Goal: Task Accomplishment & Management: Manage account settings

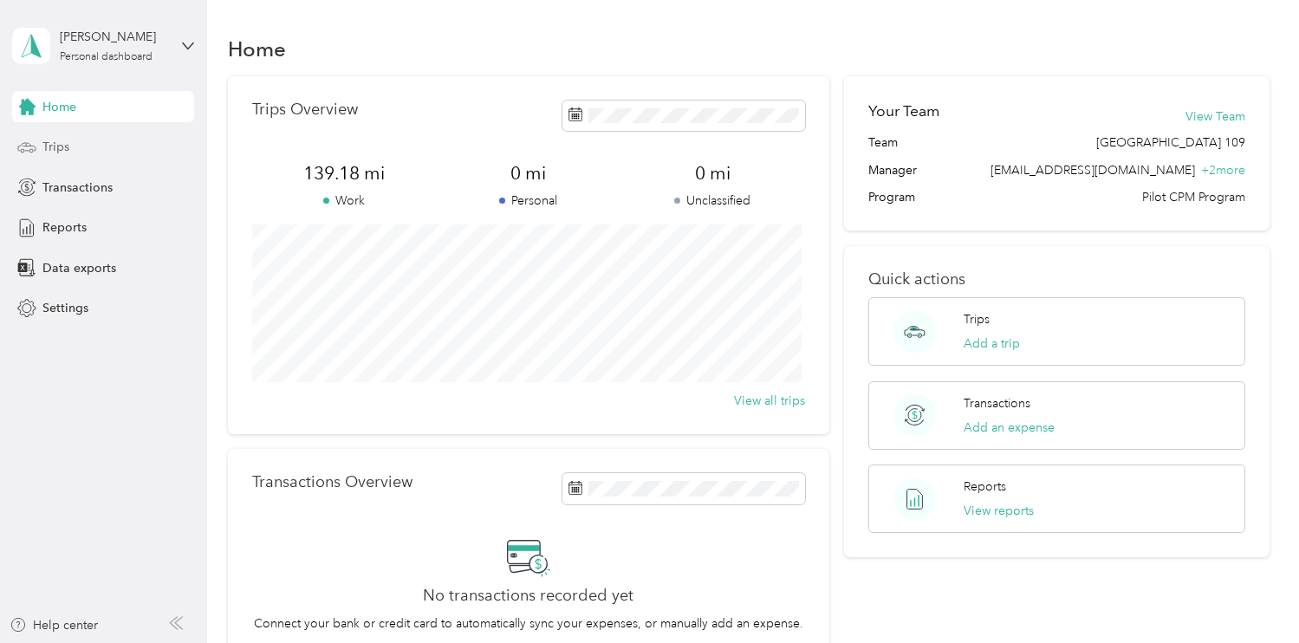
click at [62, 149] on span "Trips" at bounding box center [55, 147] width 27 height 18
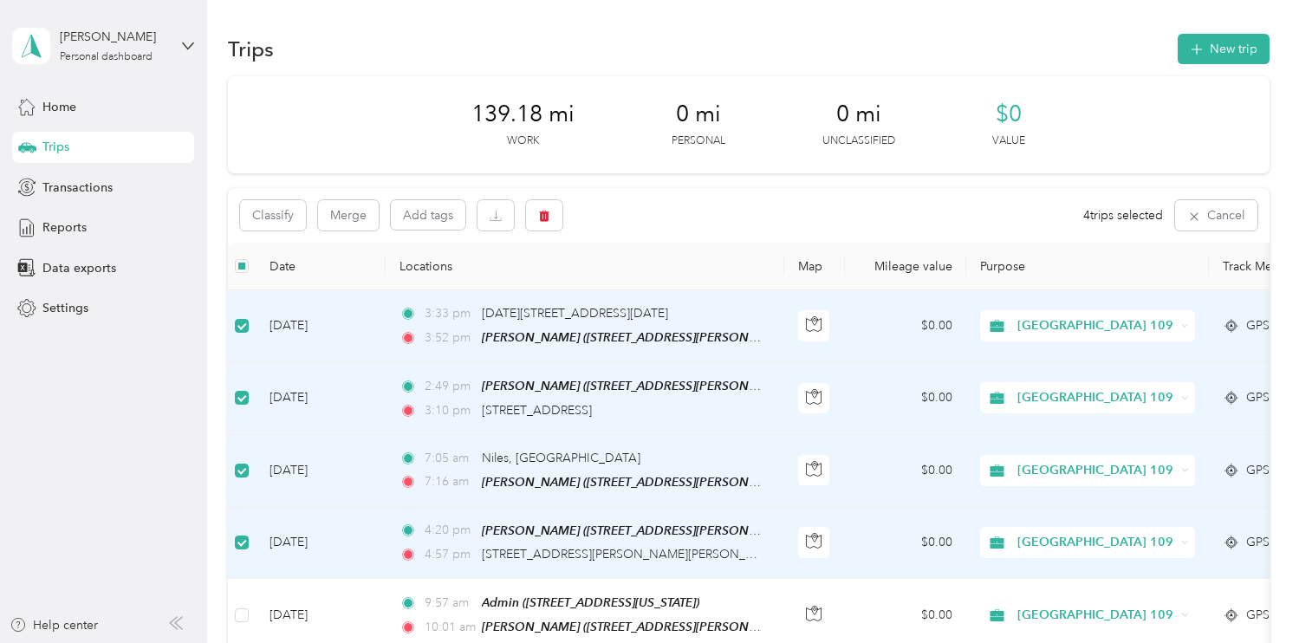
scroll to position [1, 0]
click at [542, 217] on icon "button" at bounding box center [544, 215] width 10 height 11
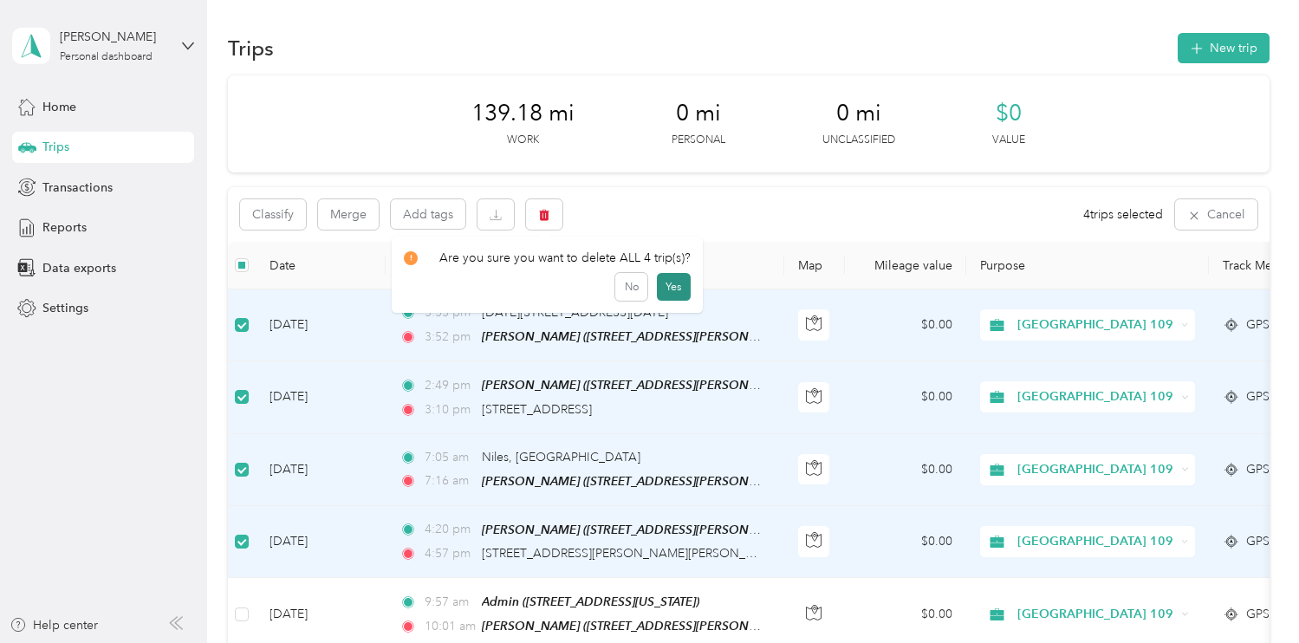
click at [675, 284] on button "Yes" at bounding box center [674, 287] width 34 height 28
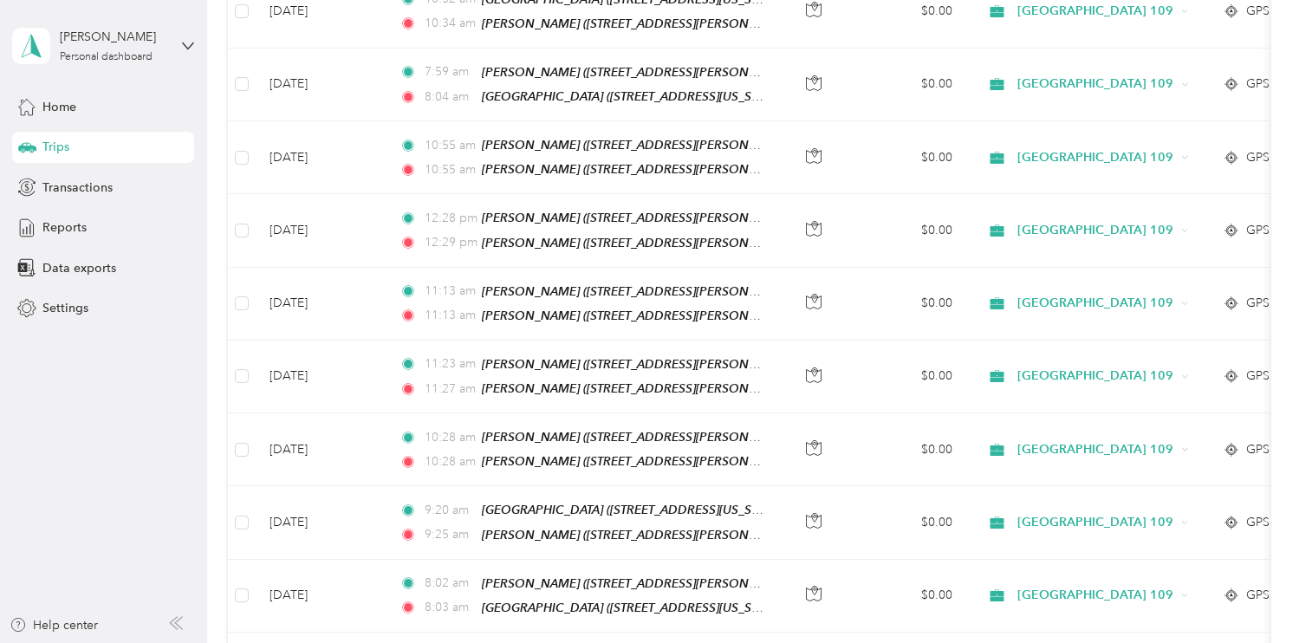
scroll to position [0, 0]
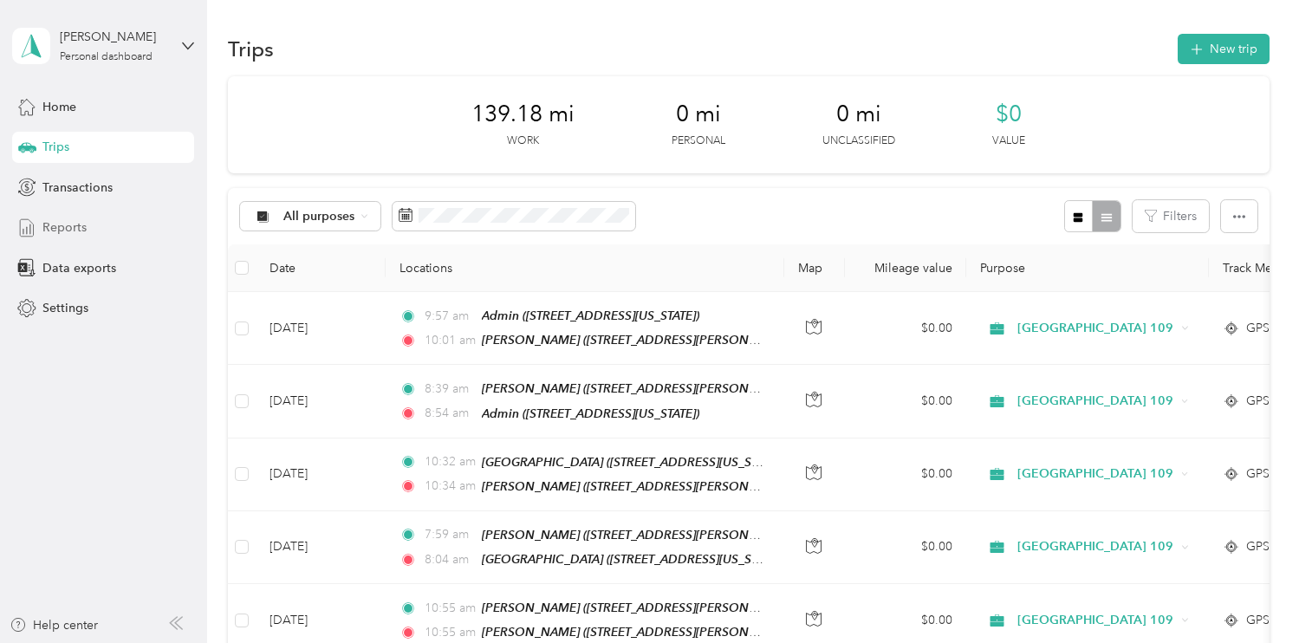
click at [81, 227] on span "Reports" at bounding box center [64, 227] width 44 height 18
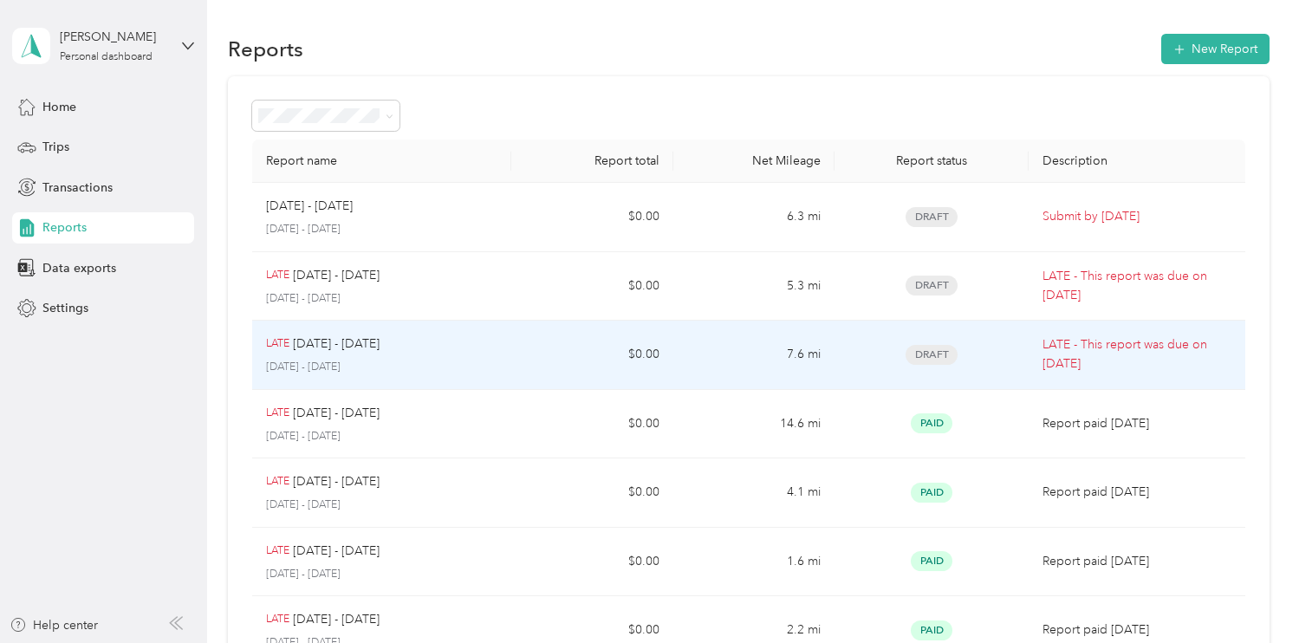
click at [393, 354] on div "LATE [DATE] - [DATE] [DATE] - [DATE]" at bounding box center [381, 355] width 231 height 41
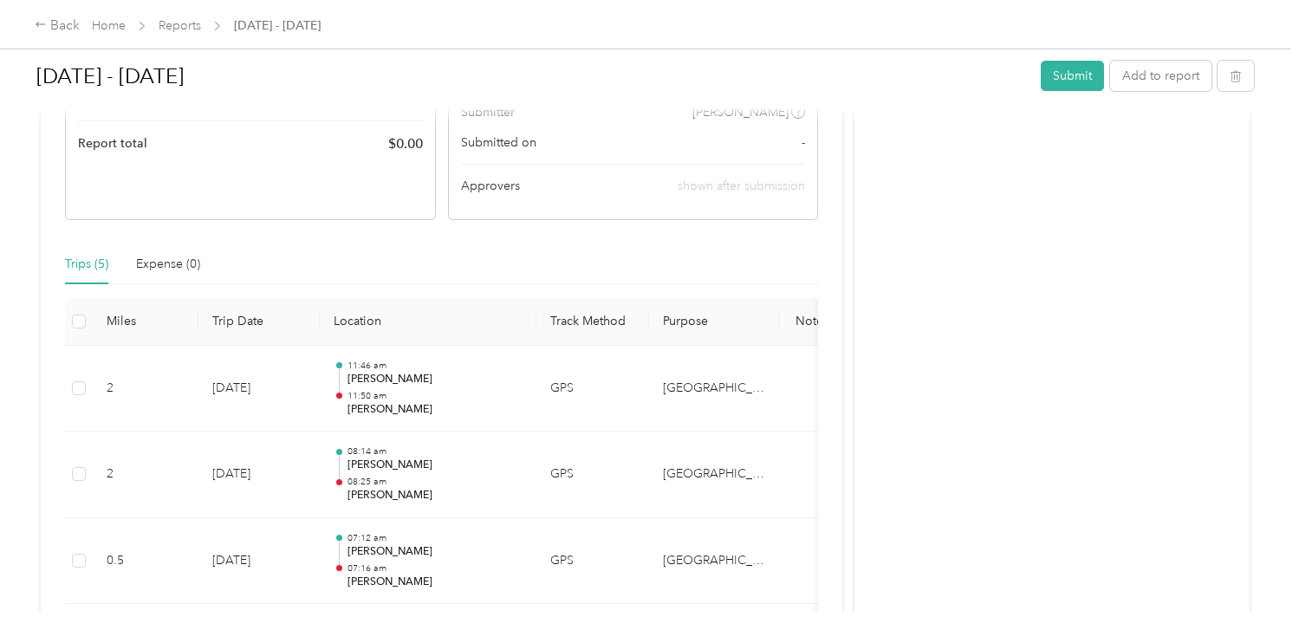
scroll to position [618, 0]
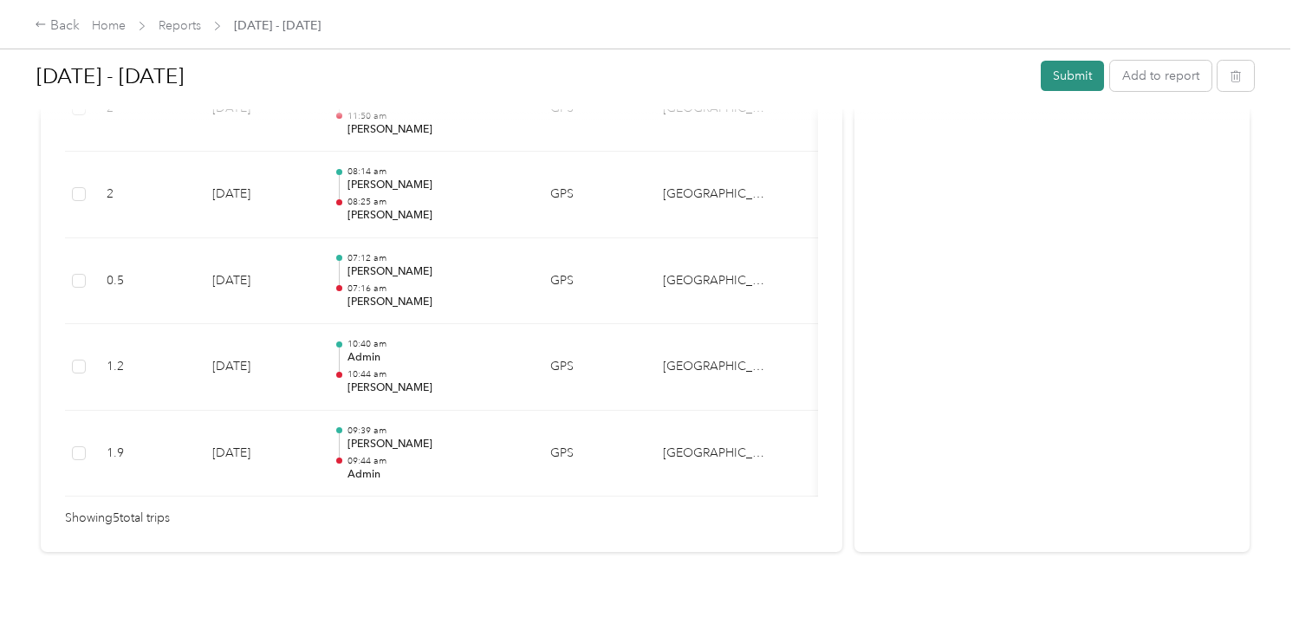
click at [1070, 75] on button "Submit" at bounding box center [1072, 76] width 63 height 30
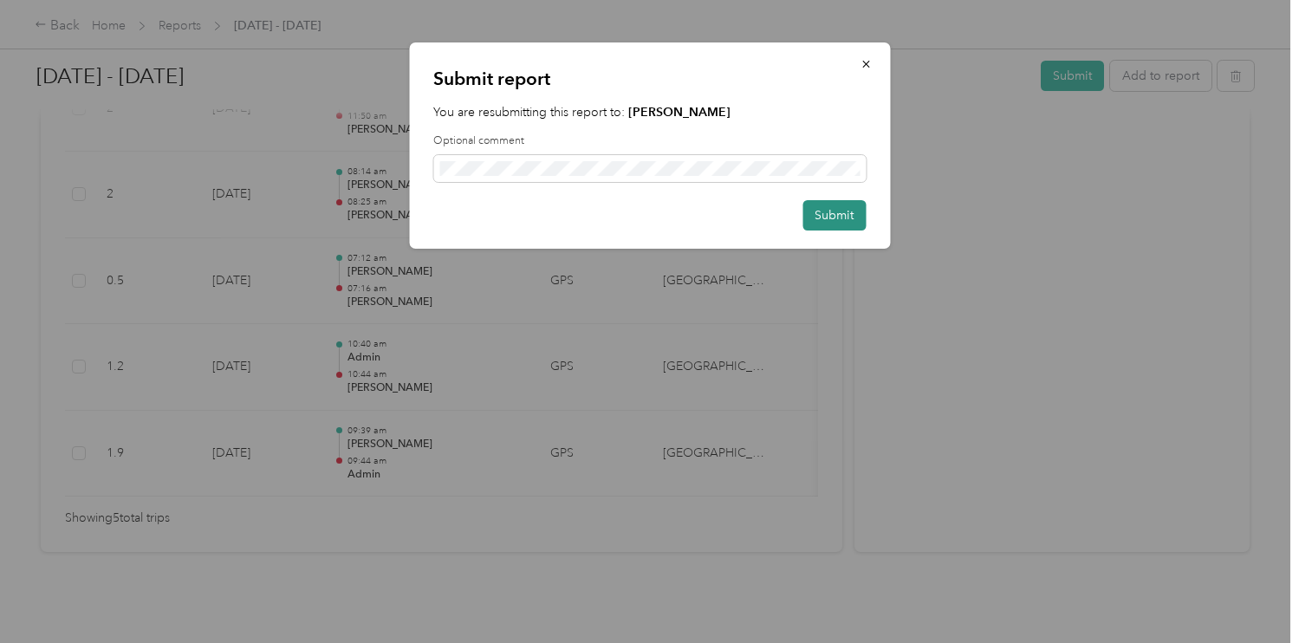
click at [833, 214] on button "Submit" at bounding box center [834, 215] width 63 height 30
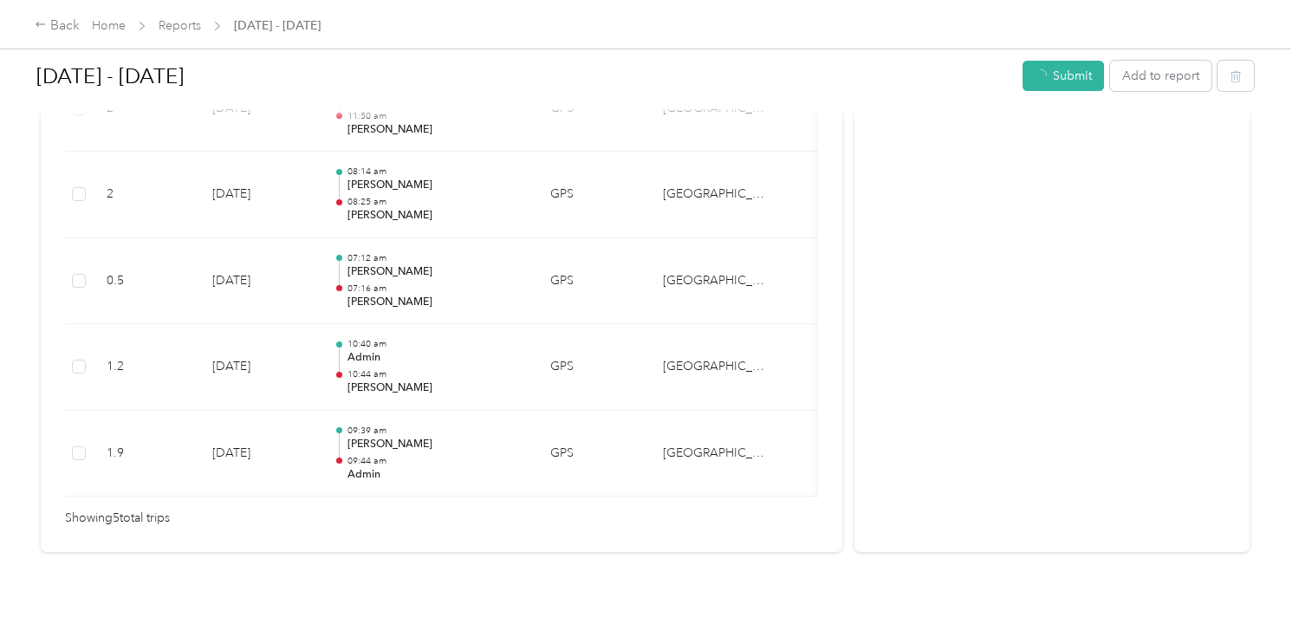
scroll to position [576, 0]
click at [58, 29] on div "Back" at bounding box center [57, 26] width 45 height 21
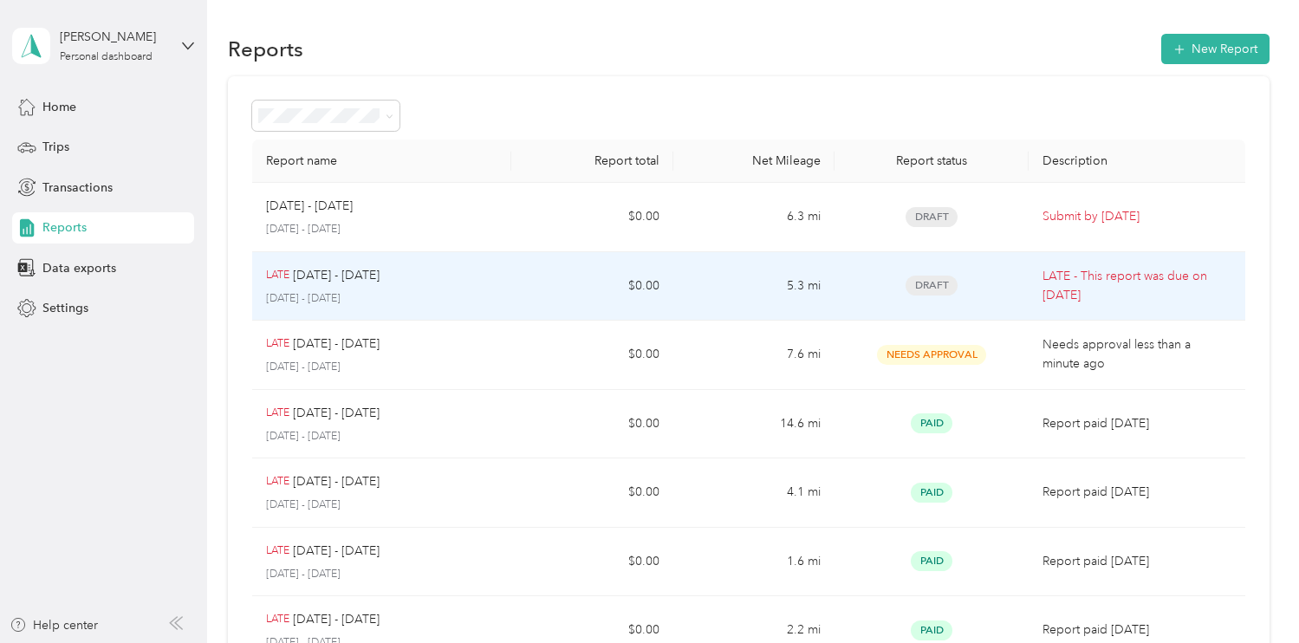
click at [380, 271] on p "[DATE] - [DATE]" at bounding box center [336, 275] width 87 height 19
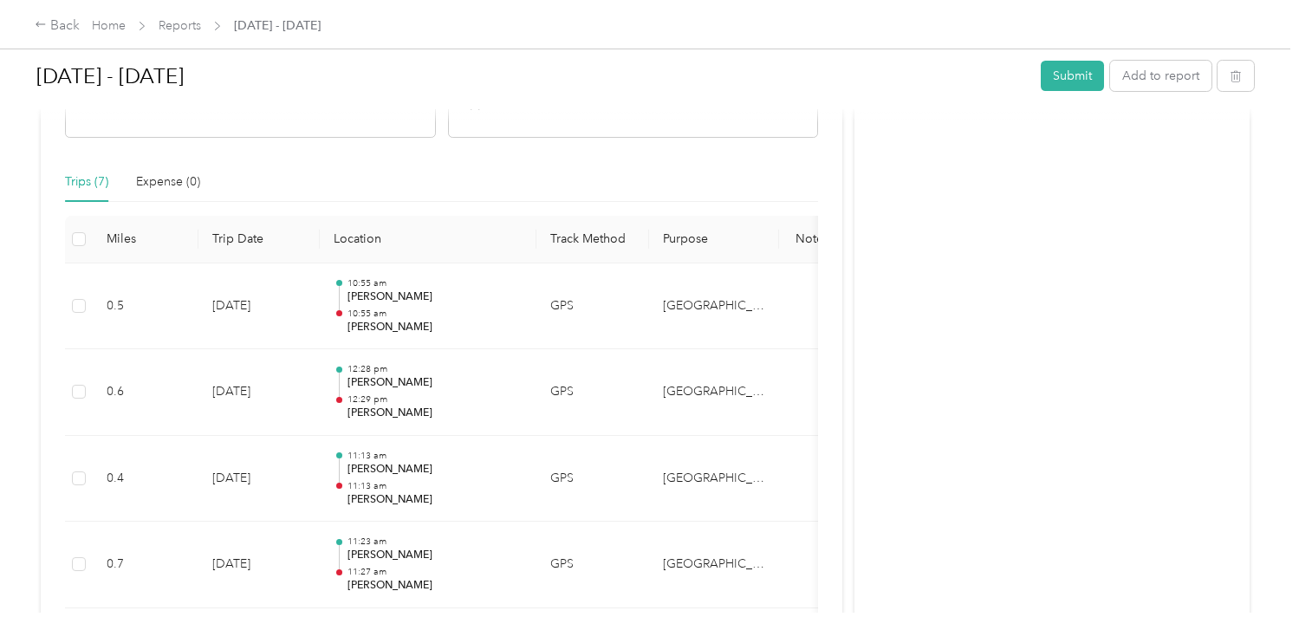
scroll to position [400, 0]
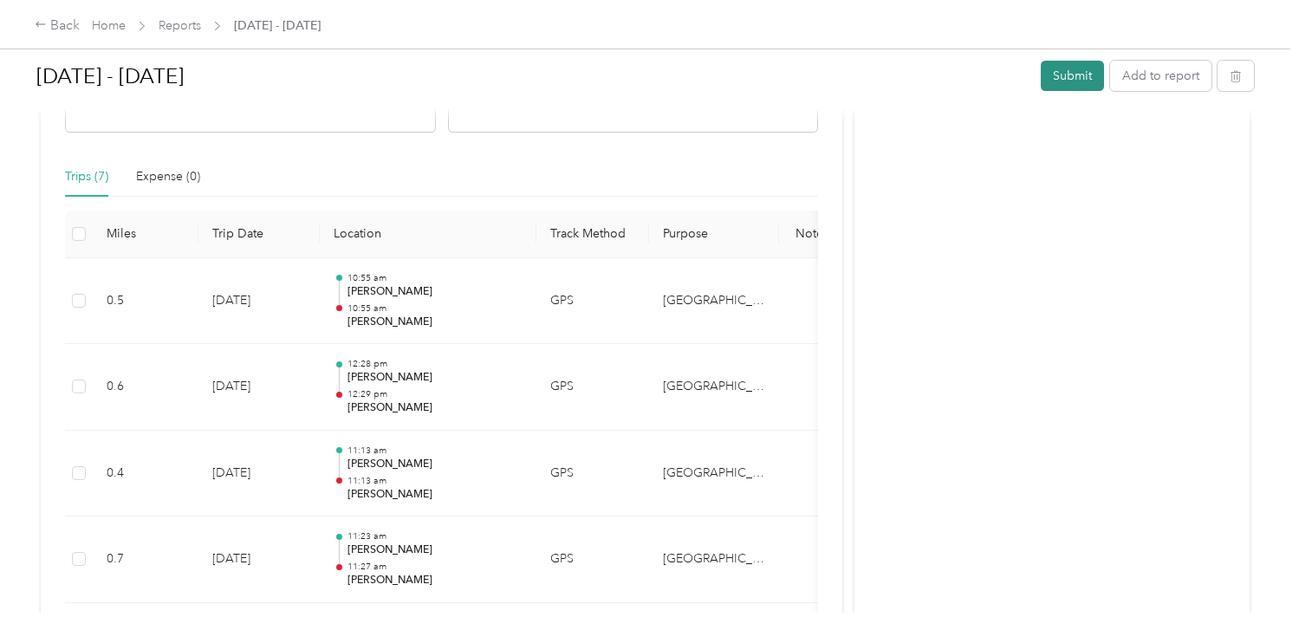
click at [1063, 71] on button "Submit" at bounding box center [1072, 76] width 63 height 30
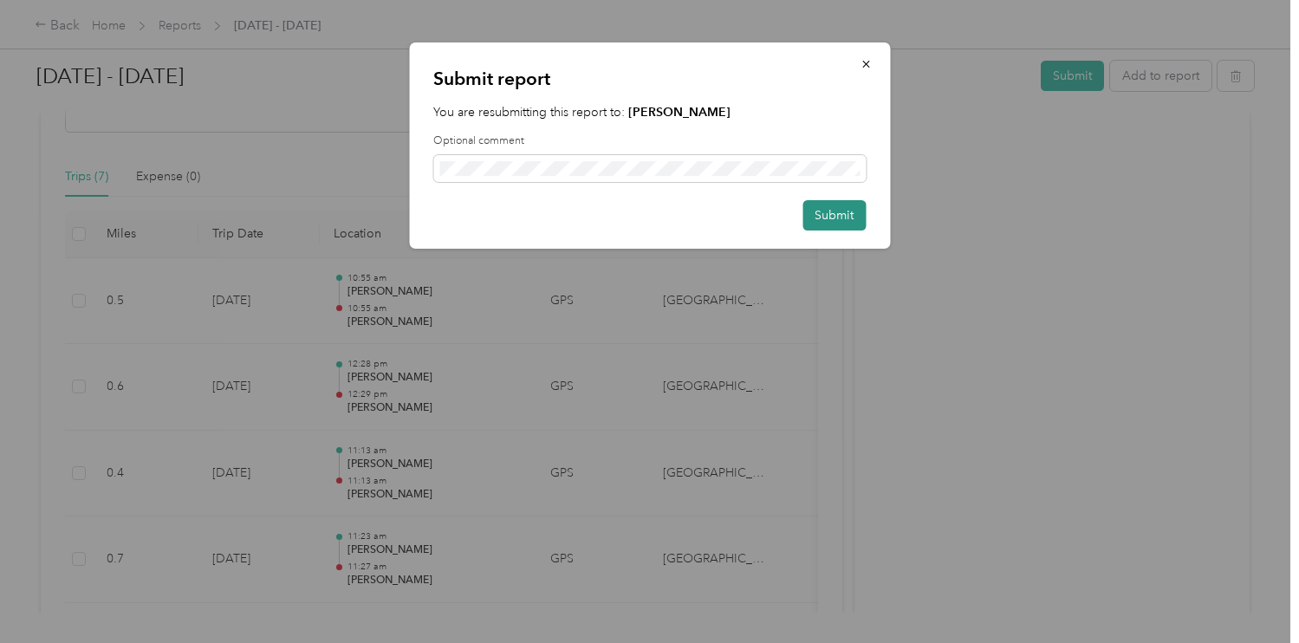
click at [843, 224] on button "Submit" at bounding box center [834, 215] width 63 height 30
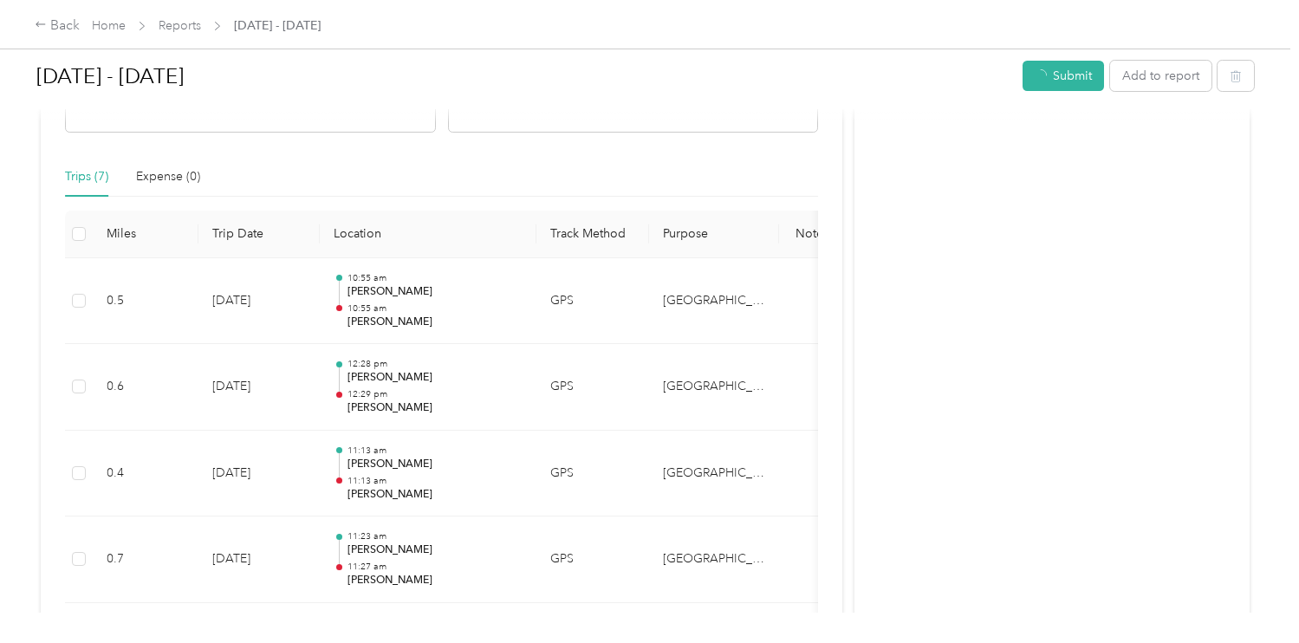
scroll to position [357, 0]
click at [57, 29] on div "Back" at bounding box center [57, 26] width 45 height 21
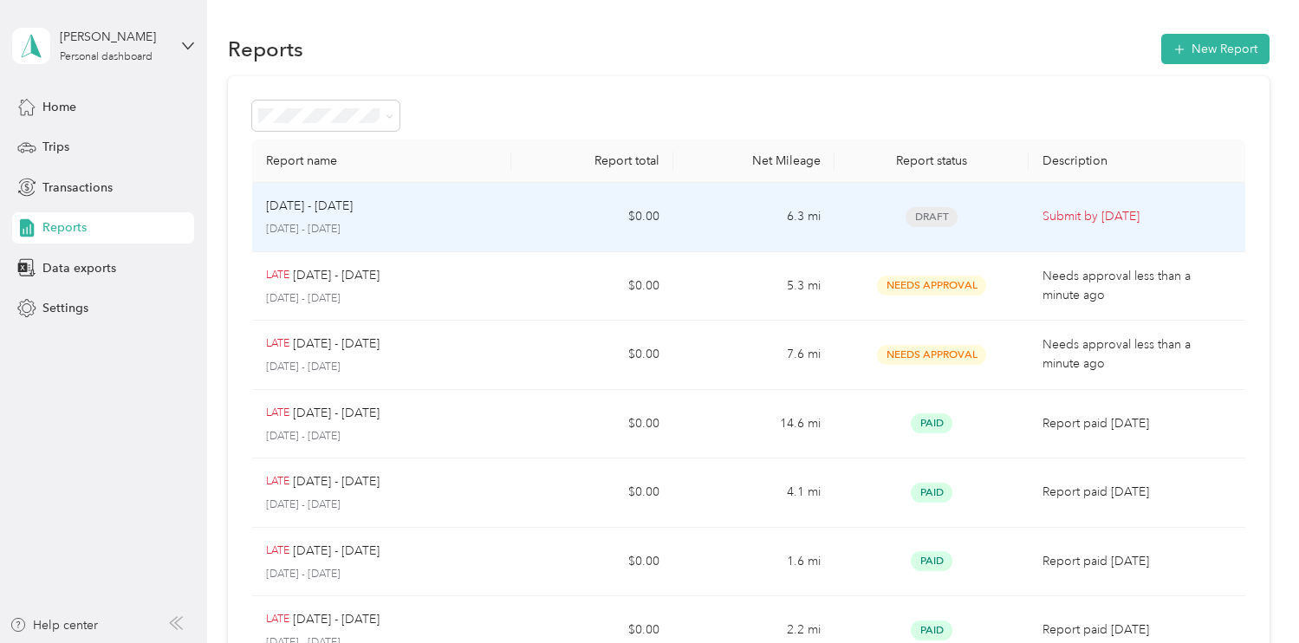
click at [503, 221] on td "[DATE] - [DATE] [DATE] - [DATE]" at bounding box center [381, 217] width 259 height 69
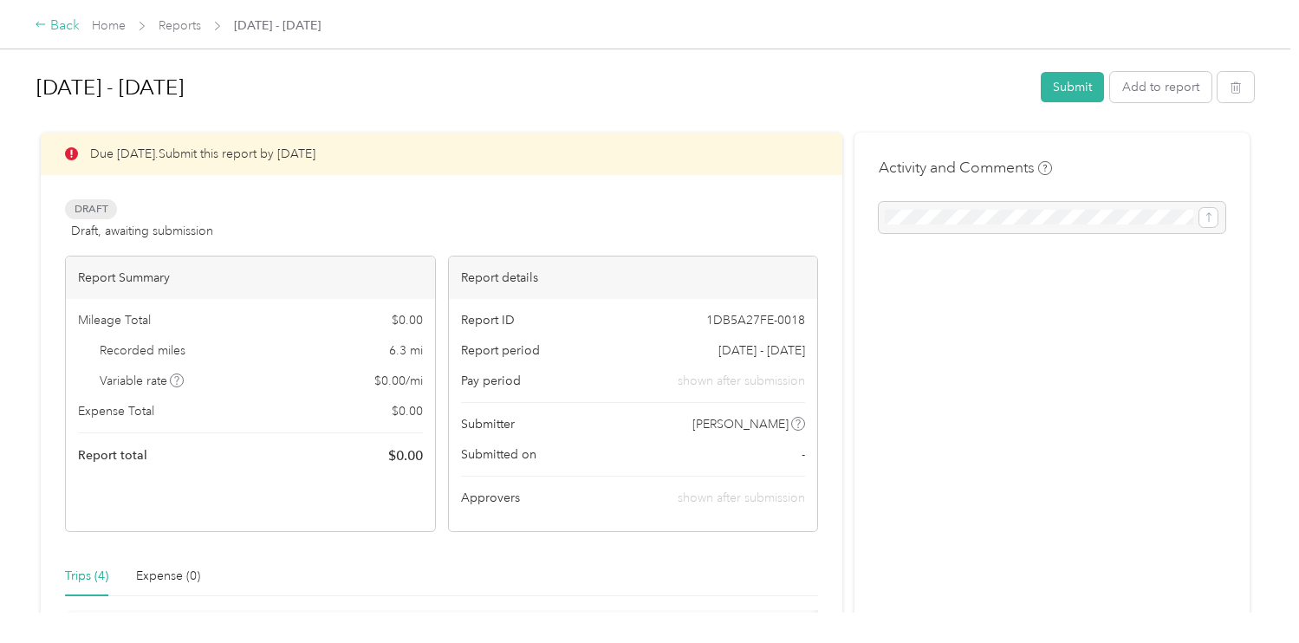
click at [69, 23] on div "Back" at bounding box center [57, 26] width 45 height 21
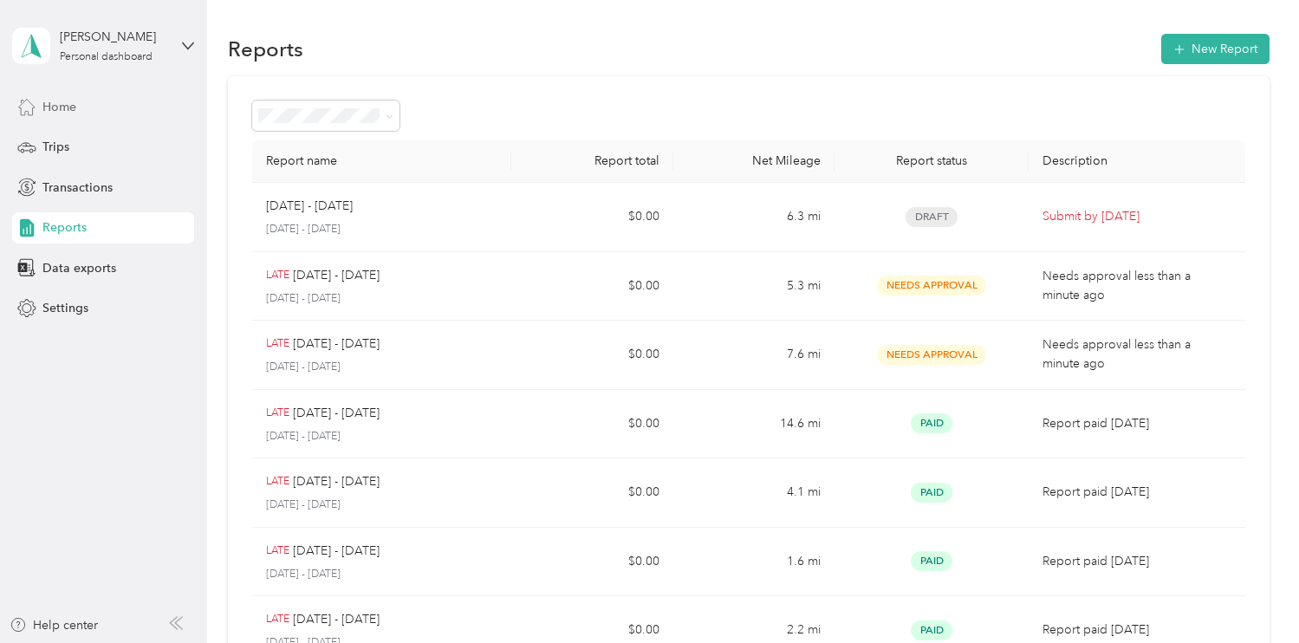
click at [95, 101] on div "Home" at bounding box center [103, 106] width 182 height 31
